Goal: Navigation & Orientation: Find specific page/section

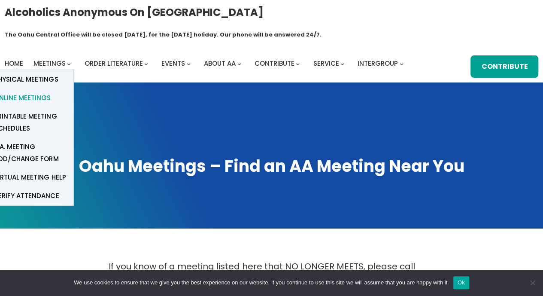
click at [9, 92] on span "Online Meetings" at bounding box center [22, 98] width 57 height 12
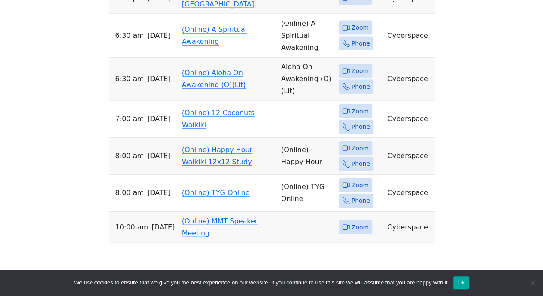
scroll to position [2563, 0]
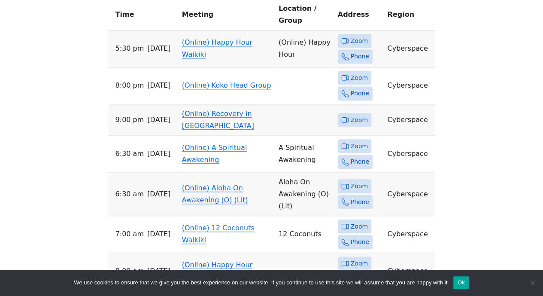
scroll to position [369, 0]
